Goal: Task Accomplishment & Management: Complete application form

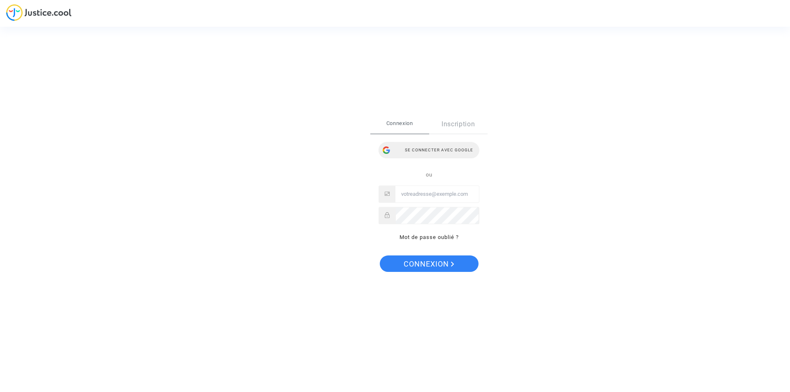
click at [437, 144] on div "Se connecter avec Google" at bounding box center [429, 150] width 101 height 16
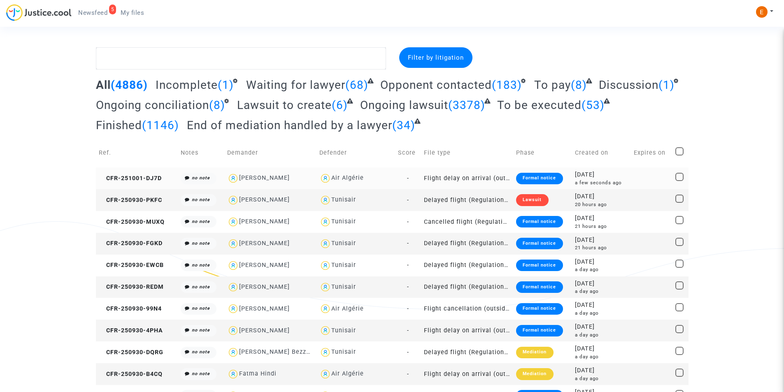
click at [532, 174] on div "Formal notice" at bounding box center [539, 179] width 47 height 12
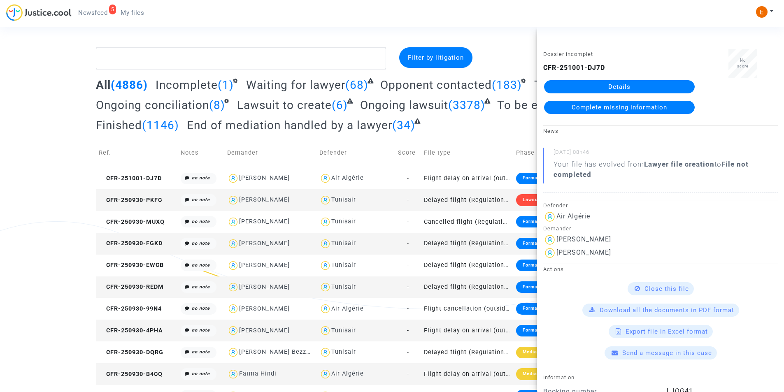
click at [606, 86] on link "Details" at bounding box center [619, 86] width 151 height 13
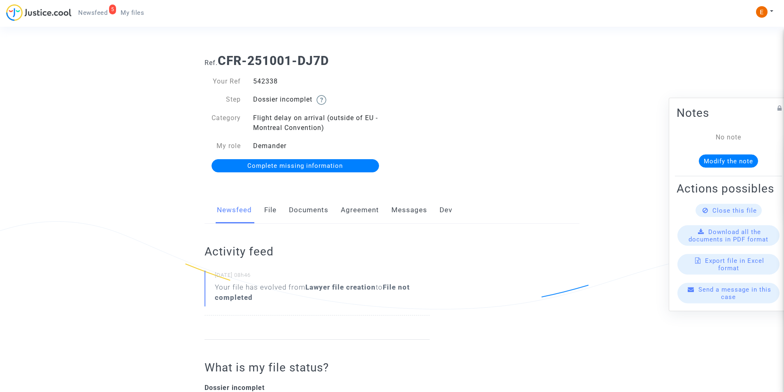
click at [301, 212] on link "Documents" at bounding box center [309, 210] width 40 height 27
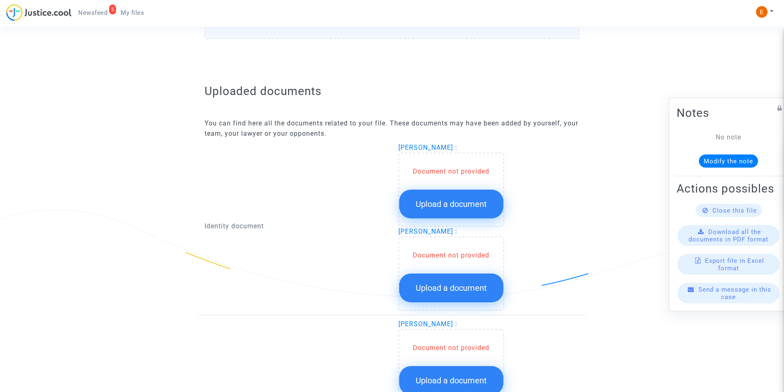
scroll to position [494, 0]
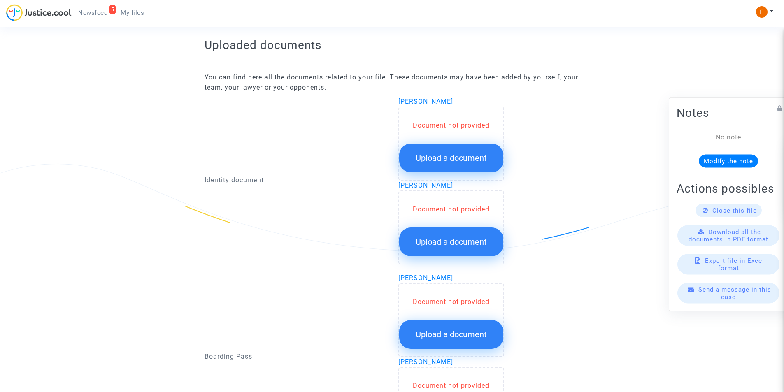
click at [464, 156] on span "Upload a document" at bounding box center [451, 158] width 71 height 10
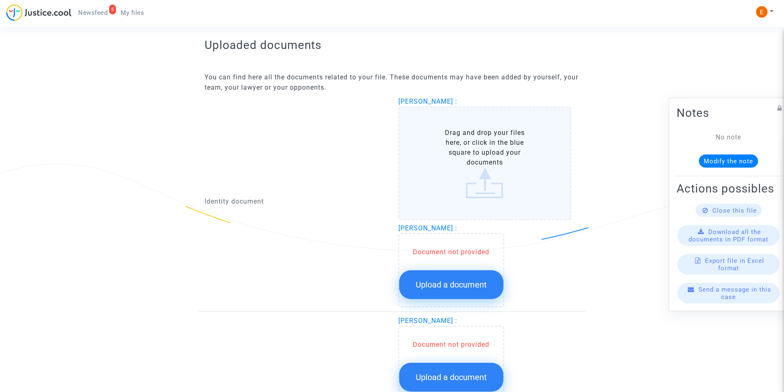
click at [463, 152] on label "Drag and drop your files here, or click in the blue square to upload your docum…" at bounding box center [484, 164] width 173 height 114
click at [0, 0] on input "Drag and drop your files here, or click in the blue square to upload your docum…" at bounding box center [0, 0] width 0 height 0
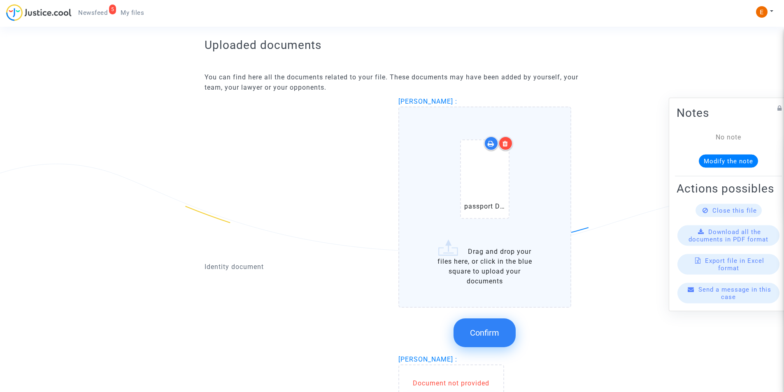
scroll to position [535, 0]
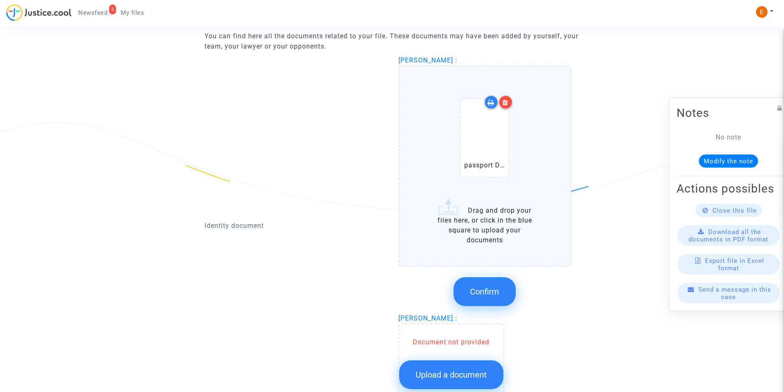
click at [505, 103] on icon at bounding box center [506, 102] width 6 height 7
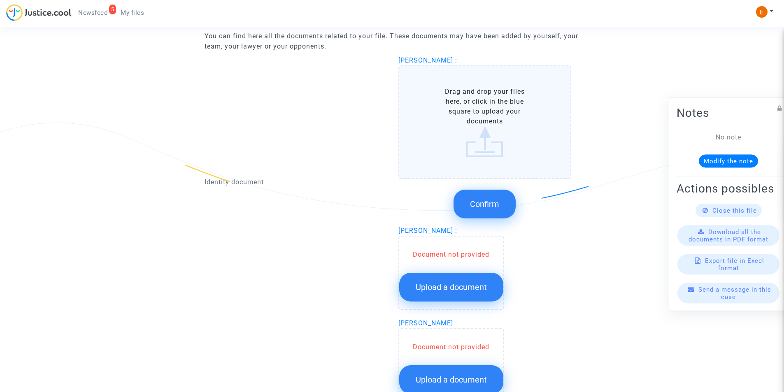
click at [503, 145] on label "Drag and drop your files here, or click in the blue square to upload your docum…" at bounding box center [484, 122] width 173 height 114
click at [0, 0] on input "Drag and drop your files here, or click in the blue square to upload your docum…" at bounding box center [0, 0] width 0 height 0
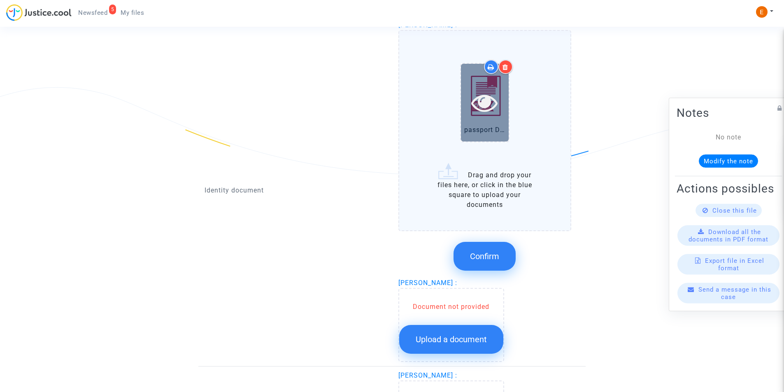
scroll to position [494, 0]
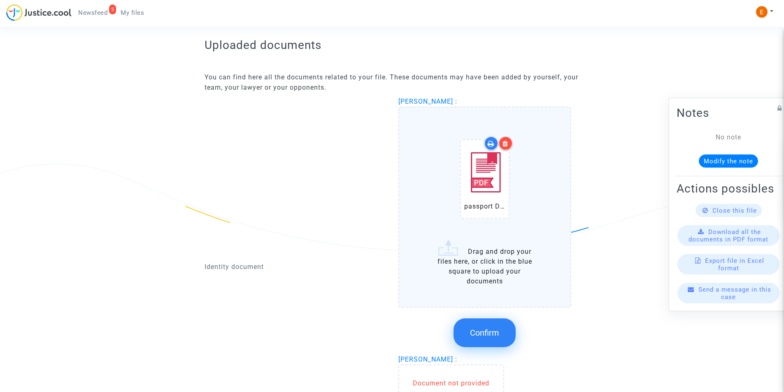
click at [505, 140] on div at bounding box center [505, 143] width 14 height 14
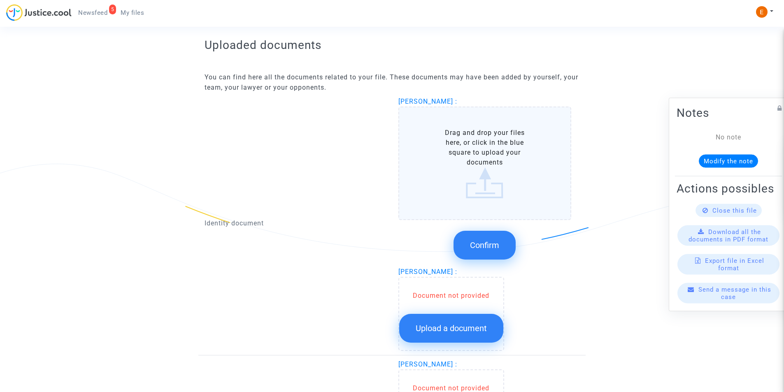
click at [489, 175] on label "Drag and drop your files here, or click in the blue square to upload your docum…" at bounding box center [484, 164] width 173 height 114
click at [0, 0] on input "Drag and drop your files here, or click in the blue square to upload your docum…" at bounding box center [0, 0] width 0 height 0
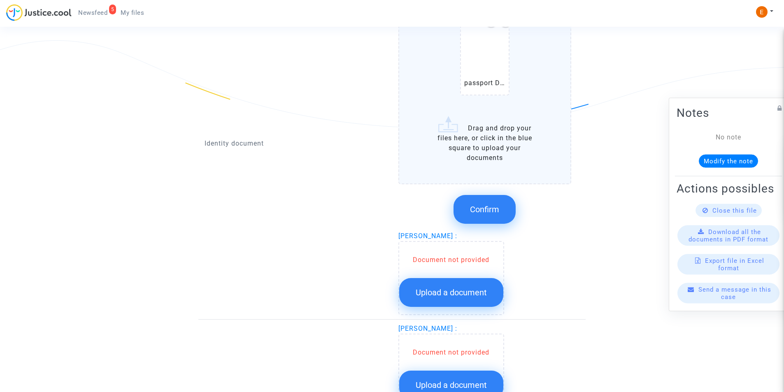
click at [481, 212] on span "Confirm" at bounding box center [484, 210] width 29 height 10
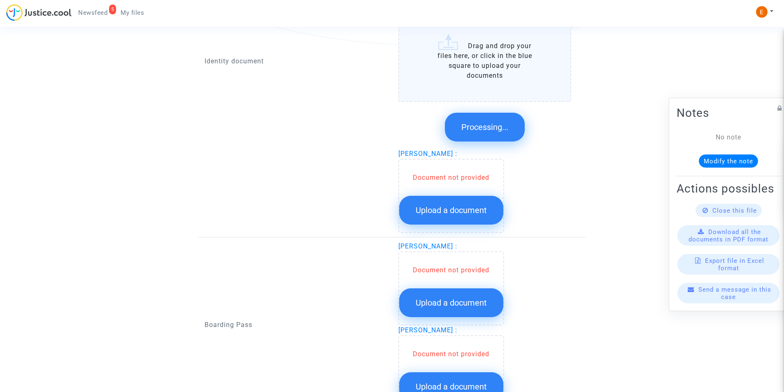
scroll to position [605, 0]
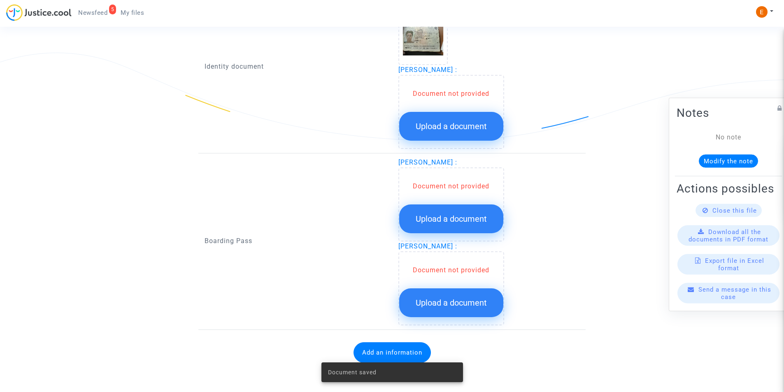
click at [438, 133] on button "Upload a document" at bounding box center [451, 126] width 104 height 29
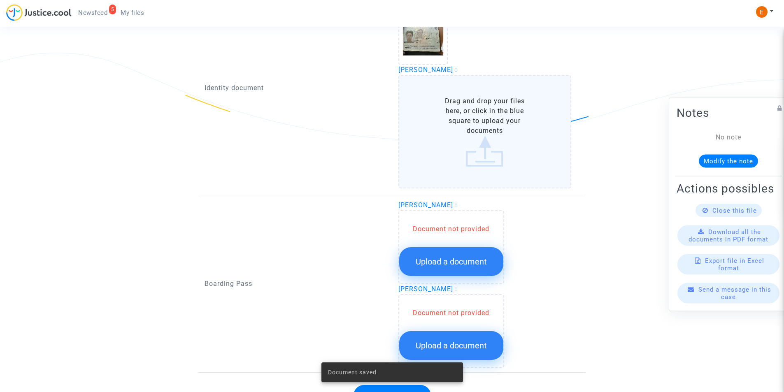
click at [442, 128] on label "Drag and drop your files here, or click in the blue square to upload your docum…" at bounding box center [484, 132] width 173 height 114
click at [0, 0] on input "Drag and drop your files here, or click in the blue square to upload your docum…" at bounding box center [0, 0] width 0 height 0
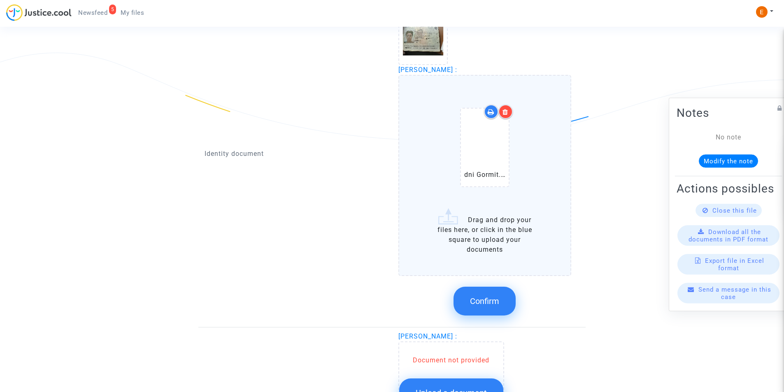
click at [487, 295] on button "Confirm" at bounding box center [485, 301] width 62 height 29
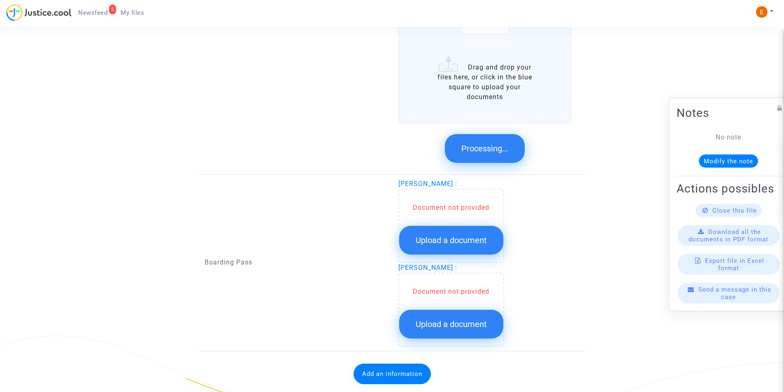
scroll to position [601, 0]
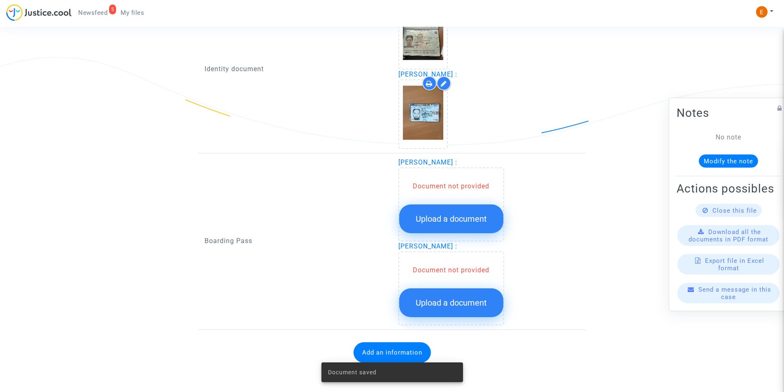
click at [470, 223] on span "Upload a document" at bounding box center [451, 219] width 71 height 10
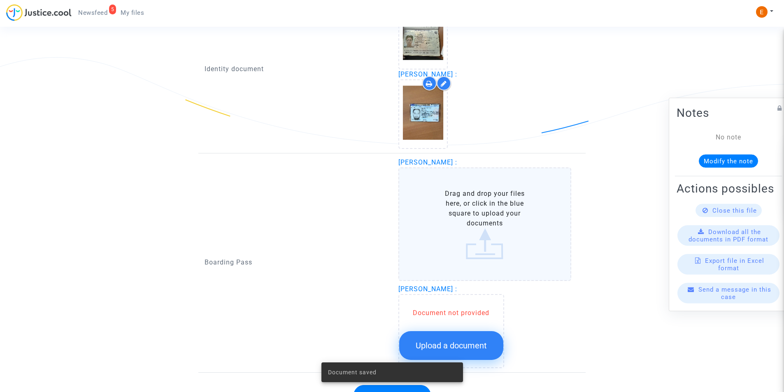
click at [467, 214] on label "Drag and drop your files here, or click in the blue square to upload your docum…" at bounding box center [484, 225] width 173 height 114
click at [0, 0] on input "Drag and drop your files here, or click in the blue square to upload your docum…" at bounding box center [0, 0] width 0 height 0
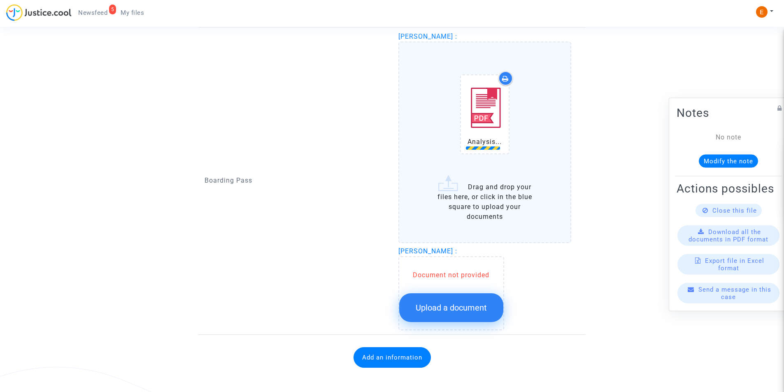
scroll to position [731, 0]
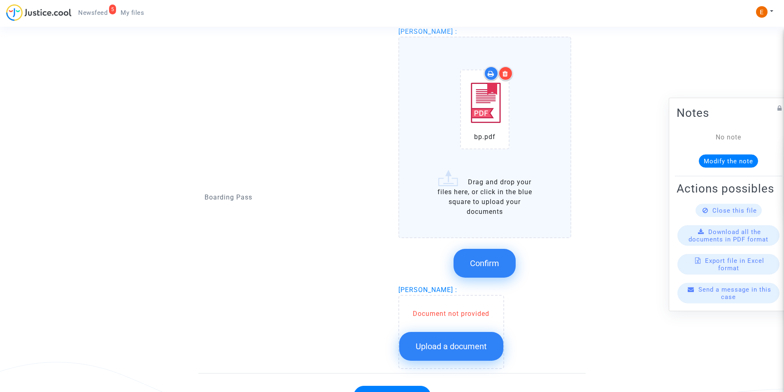
click at [494, 263] on span "Confirm" at bounding box center [484, 263] width 29 height 10
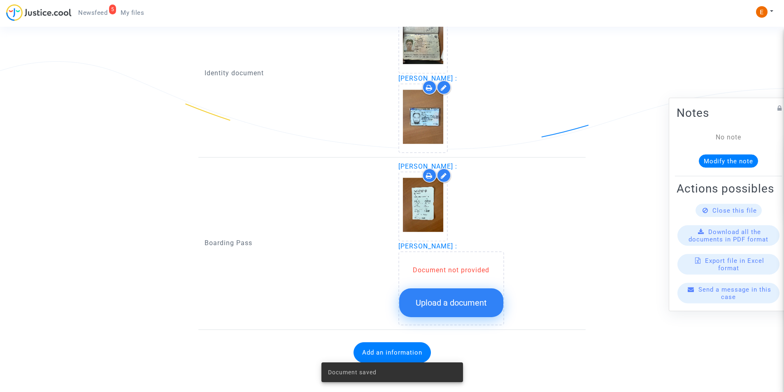
click at [458, 289] on button "Upload a document" at bounding box center [451, 303] width 104 height 29
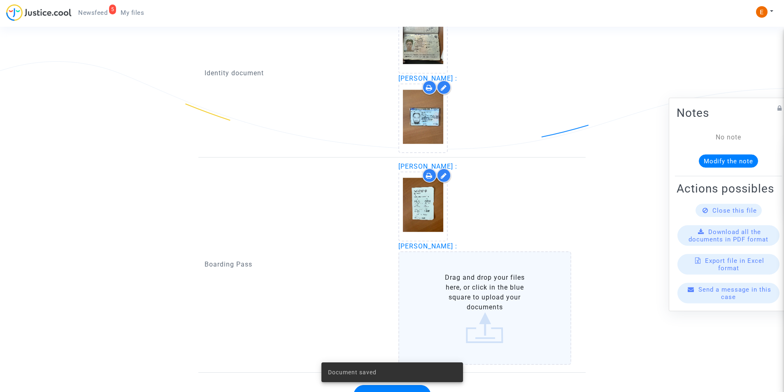
click at [459, 291] on label "Drag and drop your files here, or click in the blue square to upload your docum…" at bounding box center [484, 308] width 173 height 114
click at [0, 0] on input "Drag and drop your files here, or click in the blue square to upload your docum…" at bounding box center [0, 0] width 0 height 0
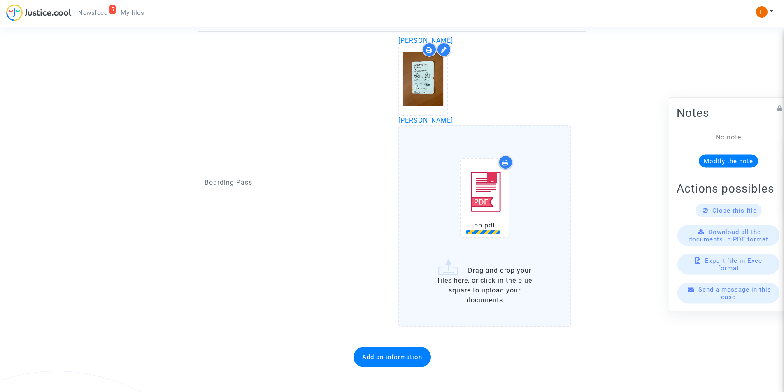
scroll to position [727, 0]
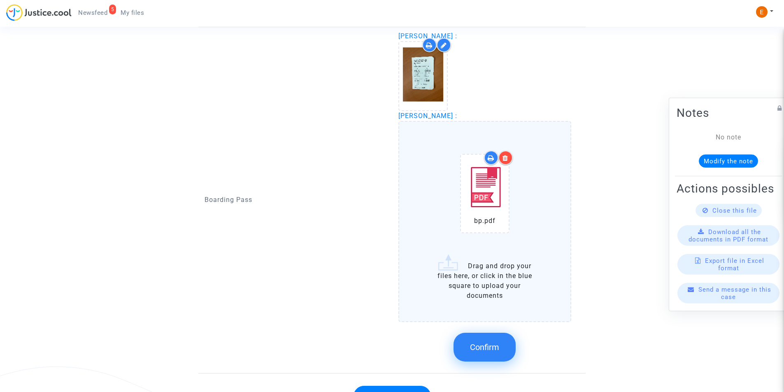
click at [468, 339] on button "Confirm" at bounding box center [485, 347] width 62 height 29
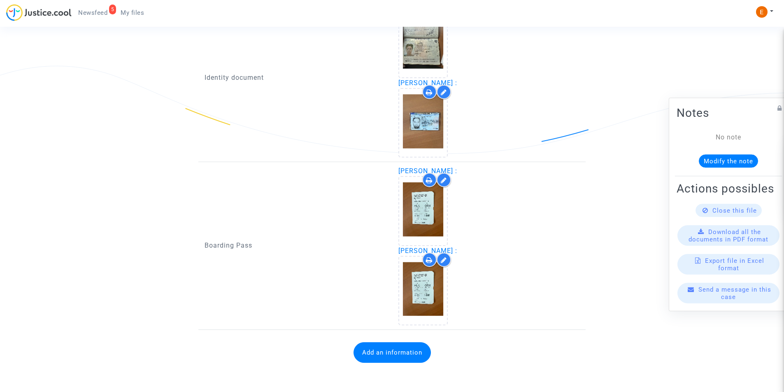
scroll to position [592, 0]
click at [391, 351] on button "Add an information" at bounding box center [392, 352] width 77 height 21
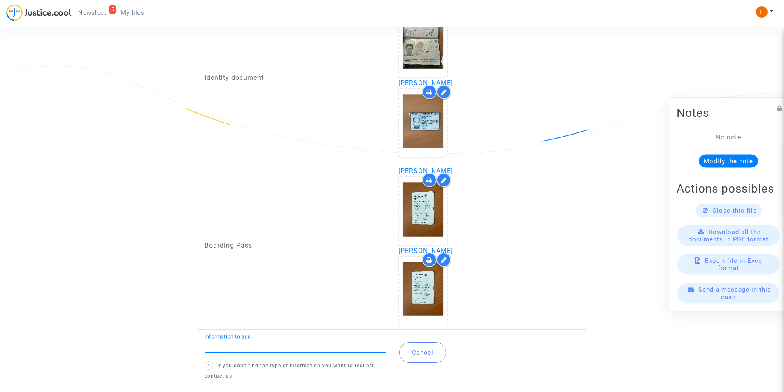
type input "B"
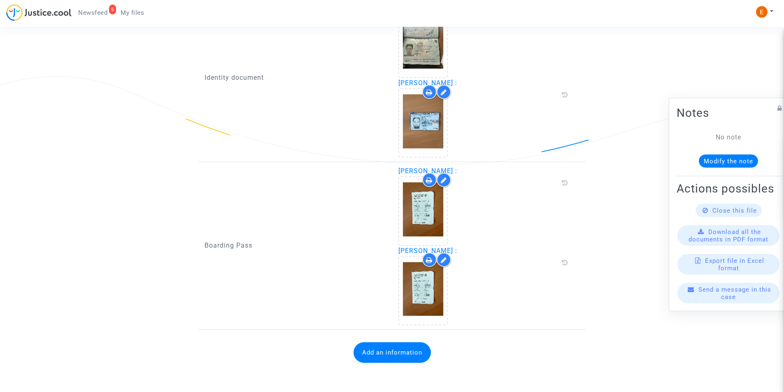
click at [384, 352] on button "Add an information" at bounding box center [392, 352] width 77 height 21
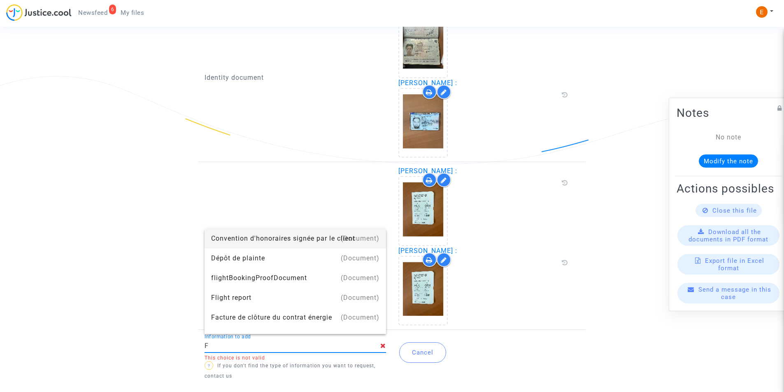
type input "Flight report"
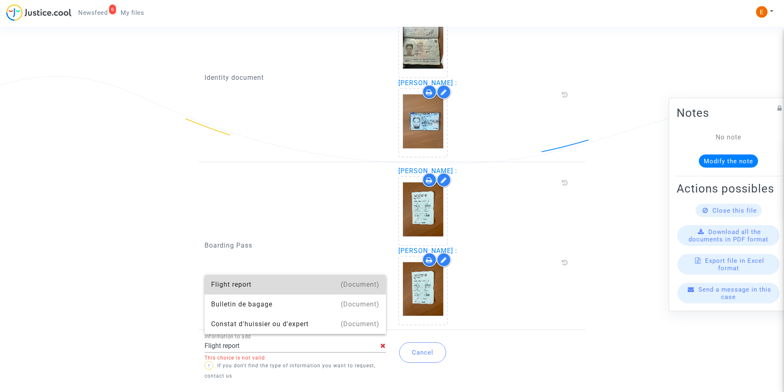
click at [248, 284] on div "Flight report" at bounding box center [295, 285] width 168 height 20
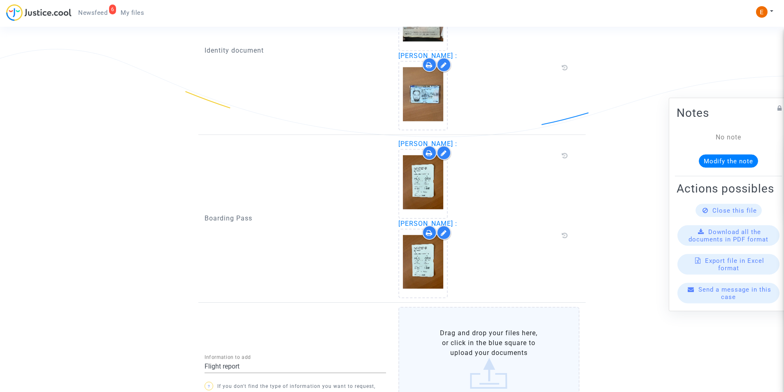
scroll to position [693, 0]
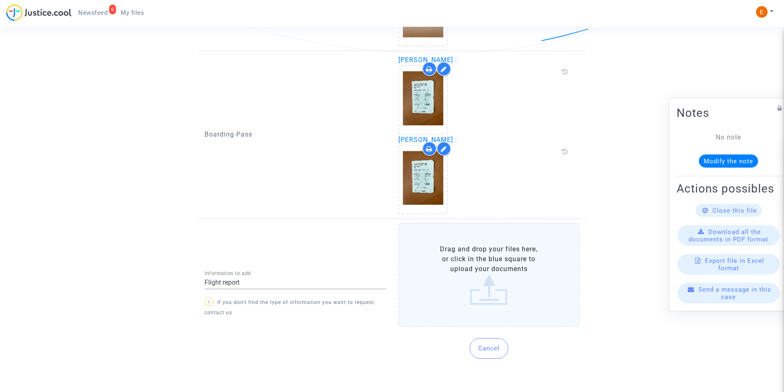
click at [462, 273] on label "Drag and drop your files here, or click in the blue square to upload your docum…" at bounding box center [489, 275] width 182 height 104
click at [0, 0] on input "Drag and drop your files here, or click in the blue square to upload your docum…" at bounding box center [0, 0] width 0 height 0
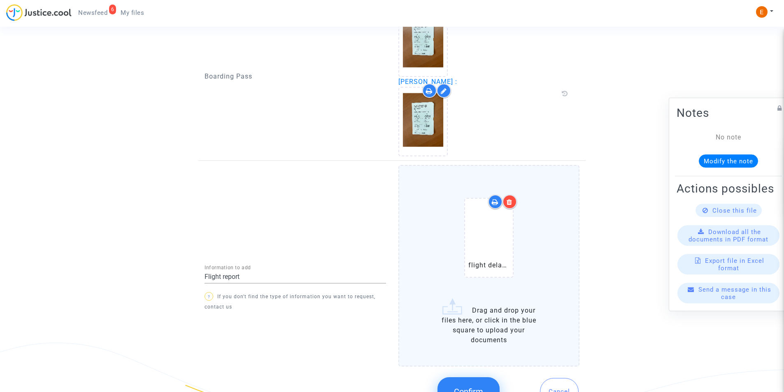
scroll to position [797, 0]
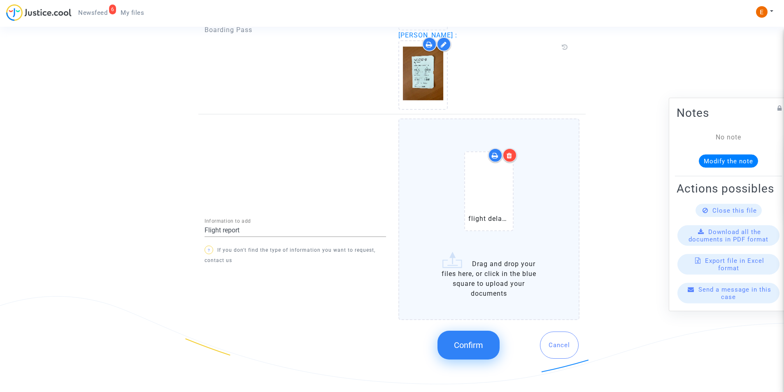
click at [509, 154] on icon at bounding box center [510, 155] width 6 height 7
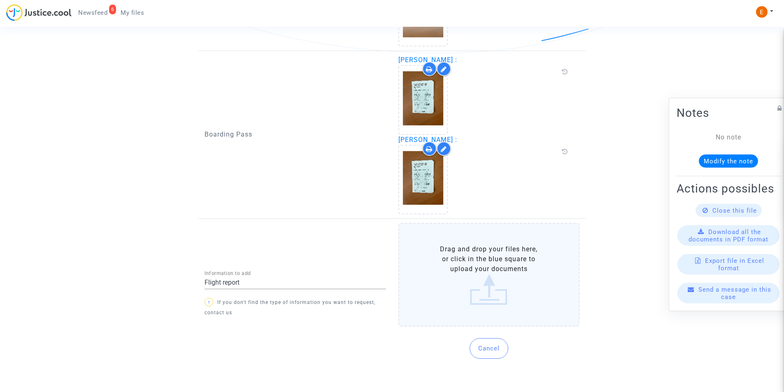
click at [502, 196] on div at bounding box center [484, 180] width 173 height 70
click at [518, 268] on label "Drag and drop your files here, or click in the blue square to upload your docum…" at bounding box center [489, 275] width 182 height 104
click at [0, 0] on input "Drag and drop your files here, or click in the blue square to upload your docum…" at bounding box center [0, 0] width 0 height 0
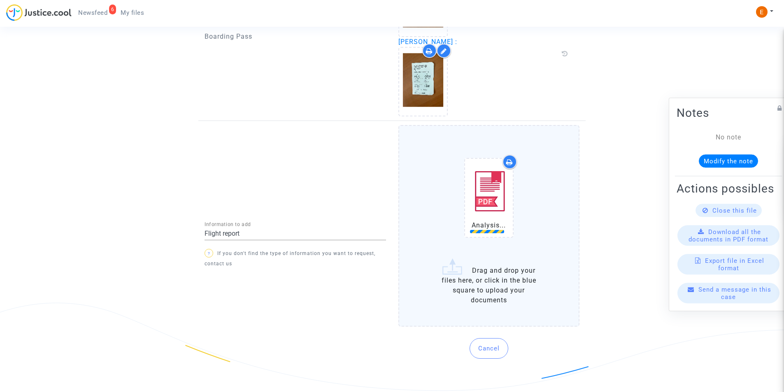
scroll to position [797, 0]
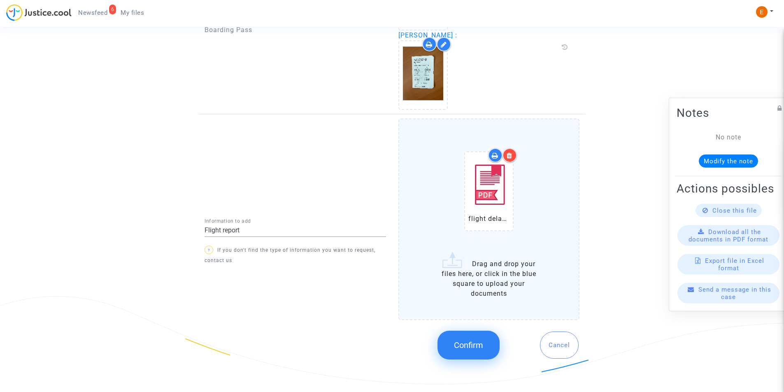
click at [483, 346] on span "Confirm" at bounding box center [468, 345] width 29 height 10
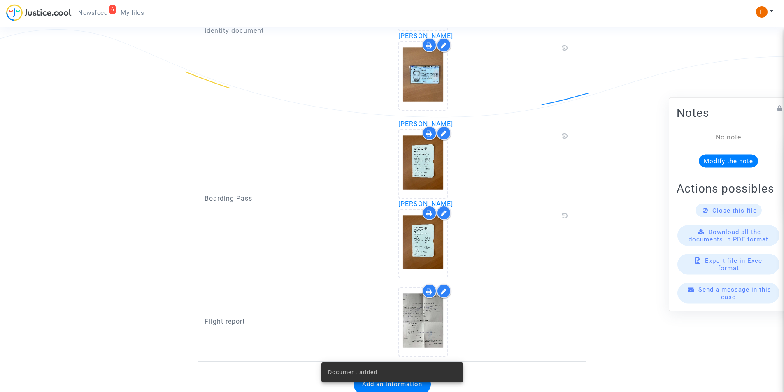
scroll to position [660, 0]
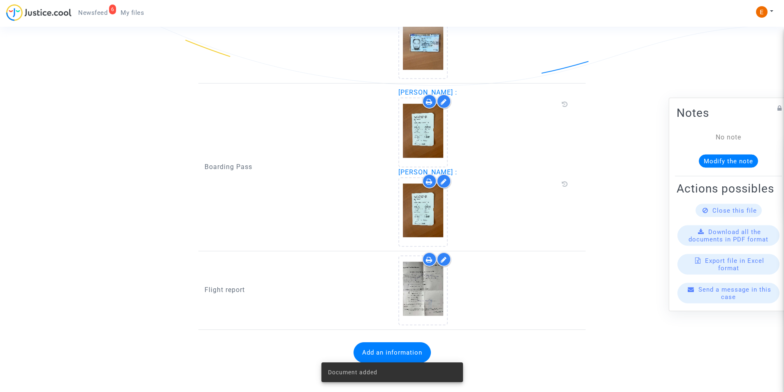
click at [389, 354] on div "Document added" at bounding box center [392, 373] width 161 height 40
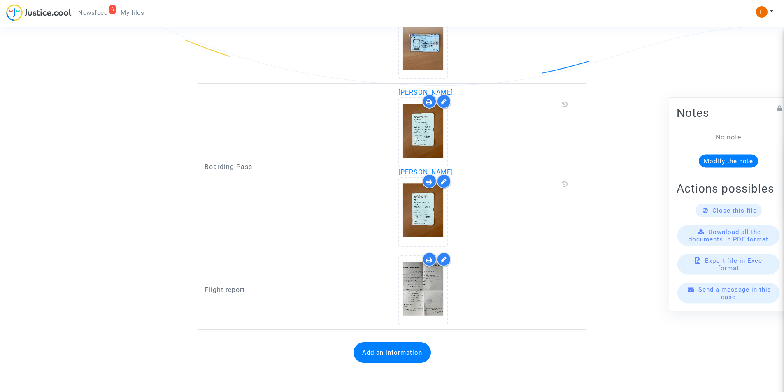
click at [389, 348] on button "Add an information" at bounding box center [392, 352] width 77 height 21
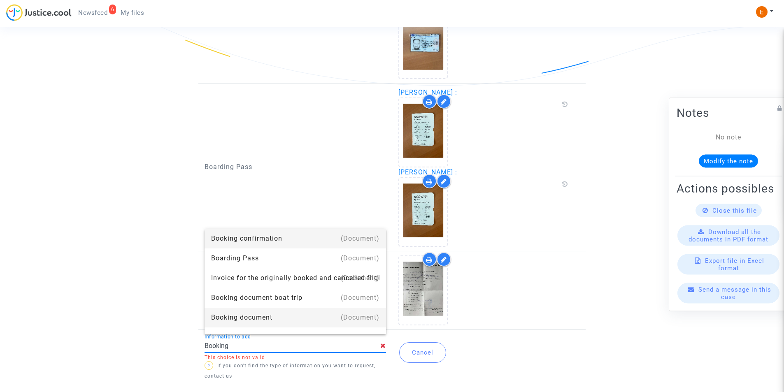
click at [261, 314] on div "Booking document" at bounding box center [295, 318] width 168 height 20
type input "Booking document"
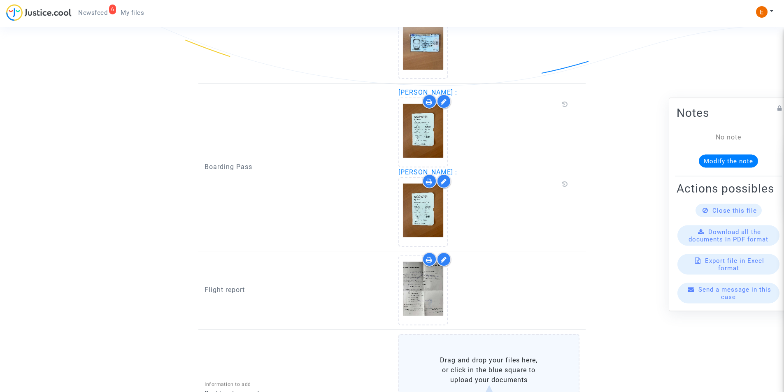
click at [458, 358] on label "Drag and drop your files here, or click in the blue square to upload your docum…" at bounding box center [489, 386] width 182 height 104
click at [0, 0] on input "Drag and drop your files here, or click in the blue square to upload your docum…" at bounding box center [0, 0] width 0 height 0
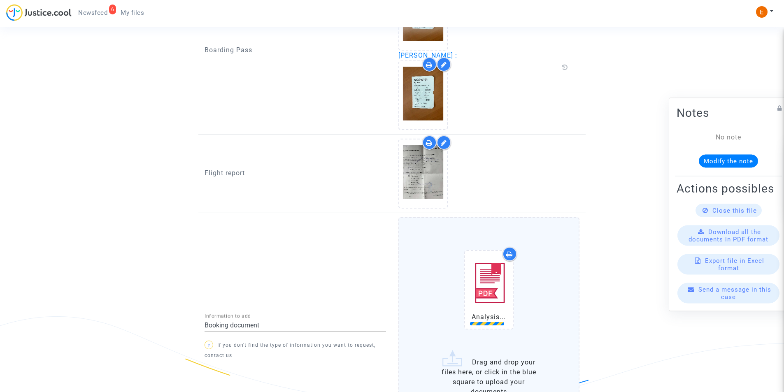
scroll to position [866, 0]
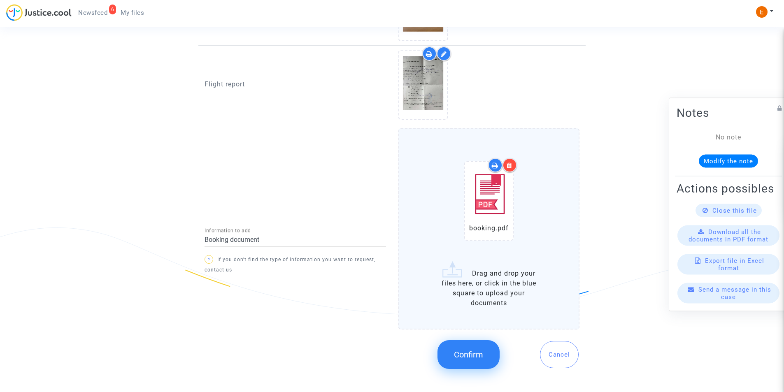
click at [469, 354] on span "Confirm" at bounding box center [468, 355] width 29 height 10
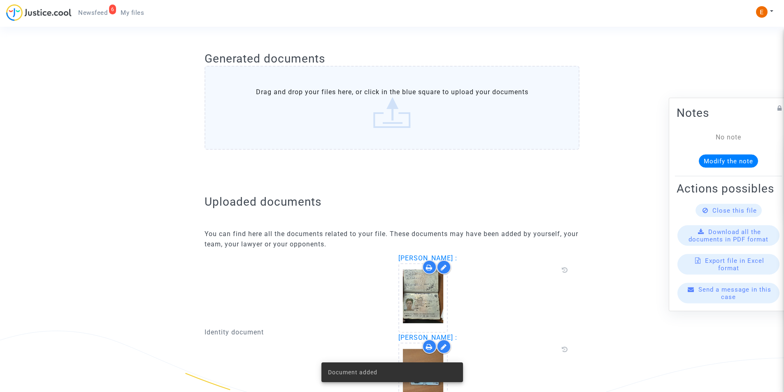
scroll to position [80, 0]
